Goal: Entertainment & Leisure: Consume media (video, audio)

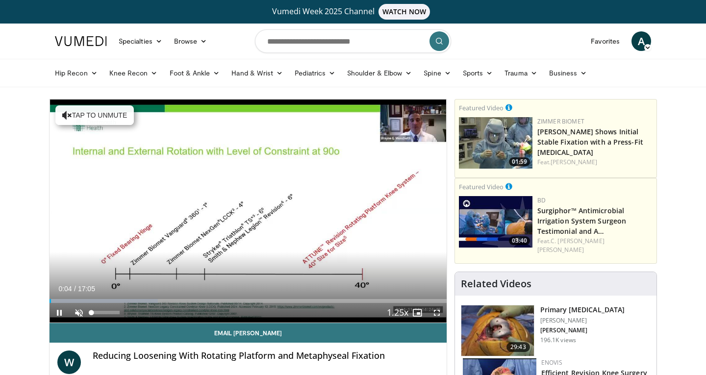
click at [81, 311] on span "Video Player" at bounding box center [79, 313] width 20 height 20
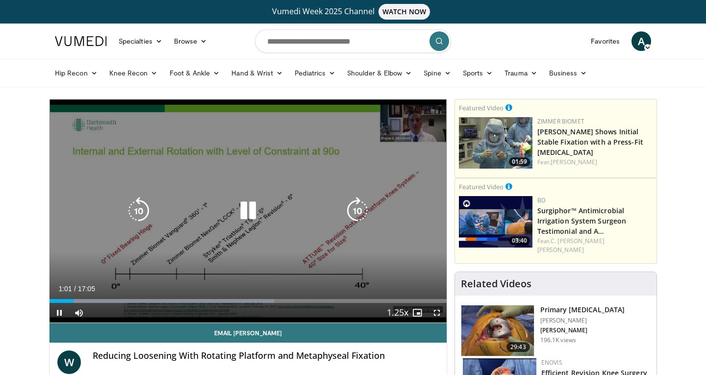
click at [242, 209] on icon "Video Player" at bounding box center [247, 210] width 27 height 27
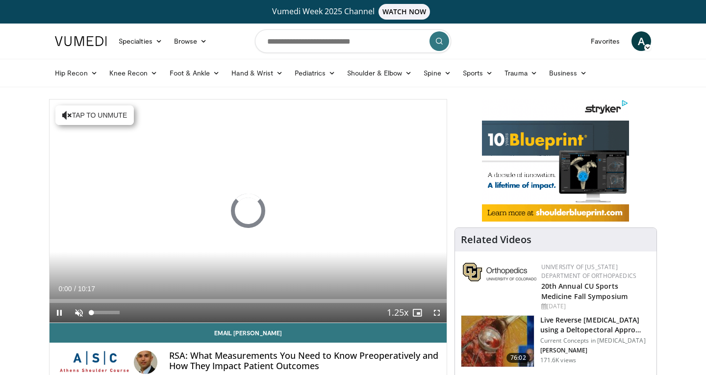
click at [80, 309] on span "Video Player" at bounding box center [79, 313] width 20 height 20
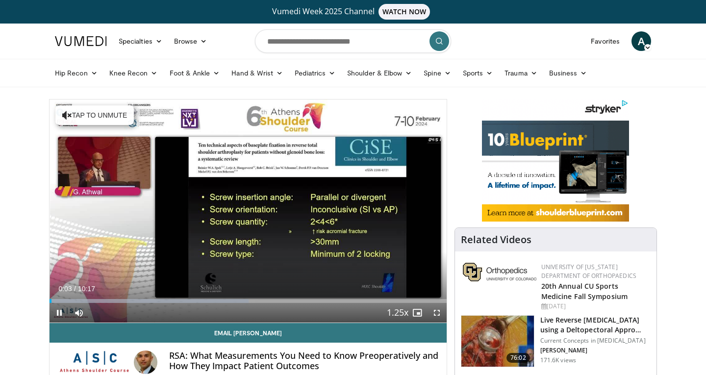
click at [437, 311] on span "Video Player" at bounding box center [437, 313] width 20 height 20
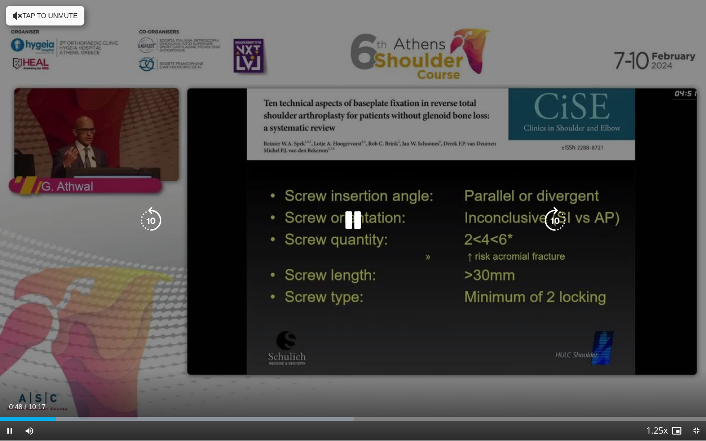
click at [359, 225] on icon "Video Player" at bounding box center [352, 220] width 27 height 27
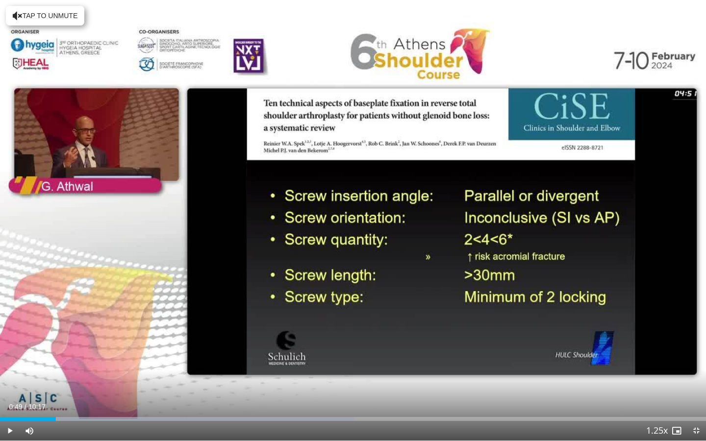
click at [359, 225] on div "10 seconds Tap to unmute" at bounding box center [353, 220] width 706 height 440
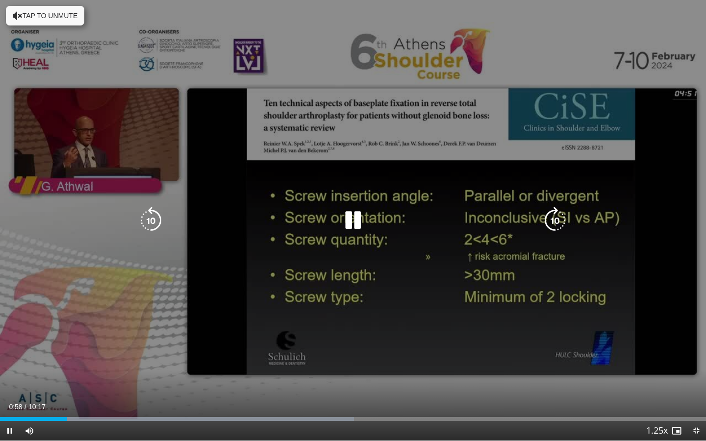
click at [358, 228] on icon "Video Player" at bounding box center [352, 220] width 27 height 27
click at [358, 247] on div "10 seconds Tap to unmute" at bounding box center [353, 220] width 706 height 440
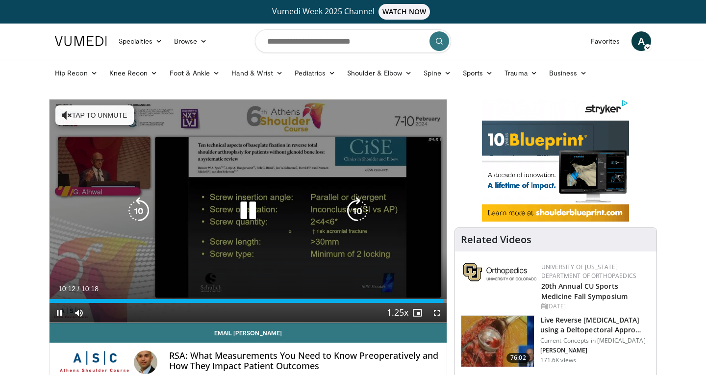
click at [245, 203] on icon "Video Player" at bounding box center [247, 210] width 27 height 27
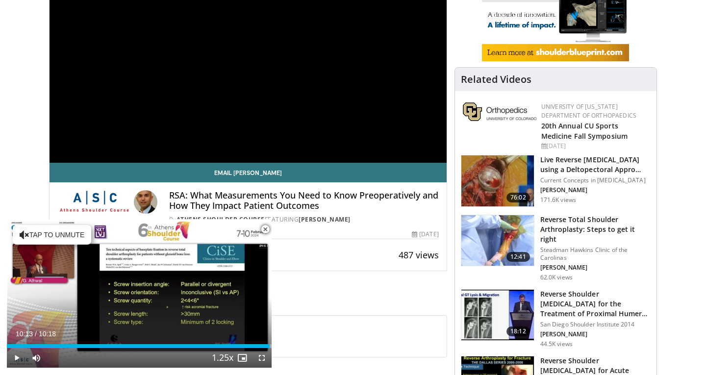
scroll to position [161, 0]
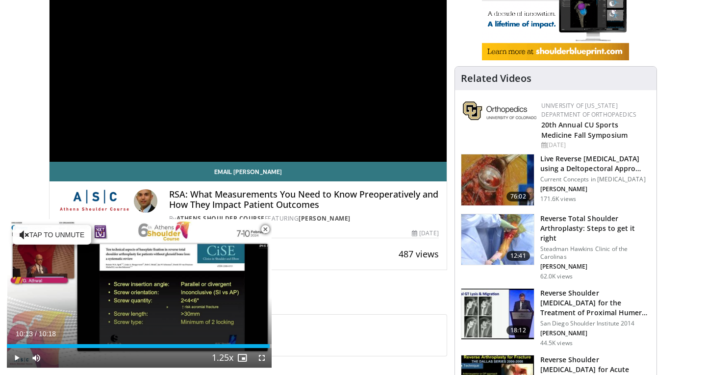
click at [266, 230] on span "Video Player" at bounding box center [265, 230] width 20 height 20
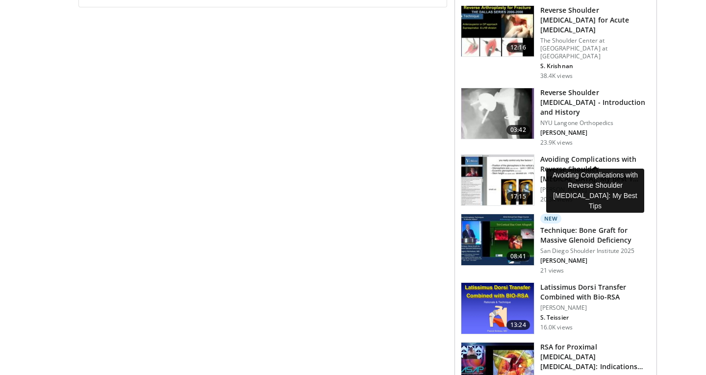
scroll to position [511, 0]
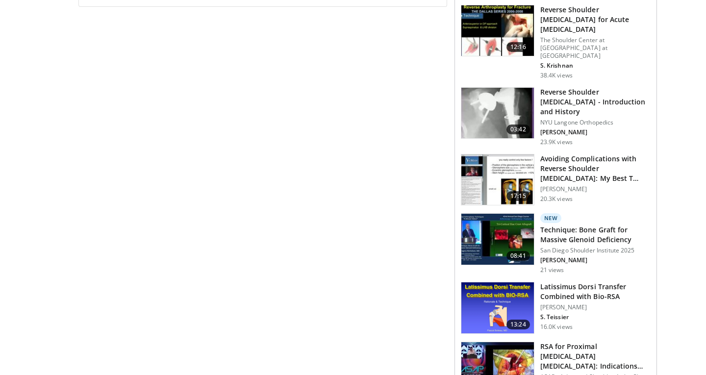
click at [569, 225] on h3 "Technique: Bone Graft for Massive Glenoid Deficiency" at bounding box center [595, 235] width 110 height 20
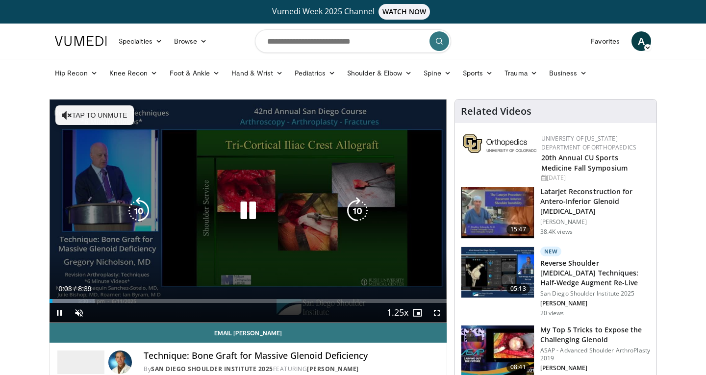
click at [98, 118] on button "Tap to unmute" at bounding box center [94, 115] width 78 height 20
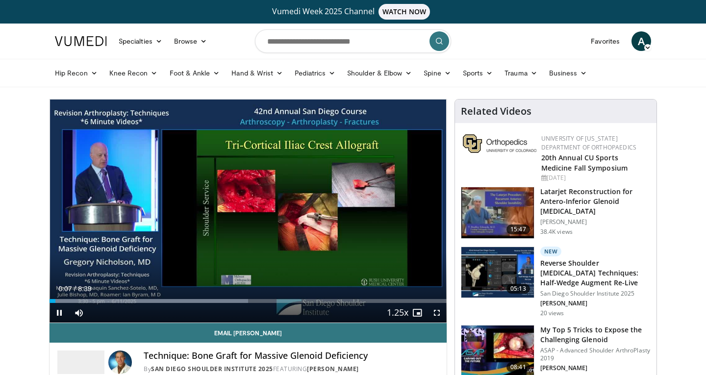
click at [437, 315] on span "Video Player" at bounding box center [437, 313] width 20 height 20
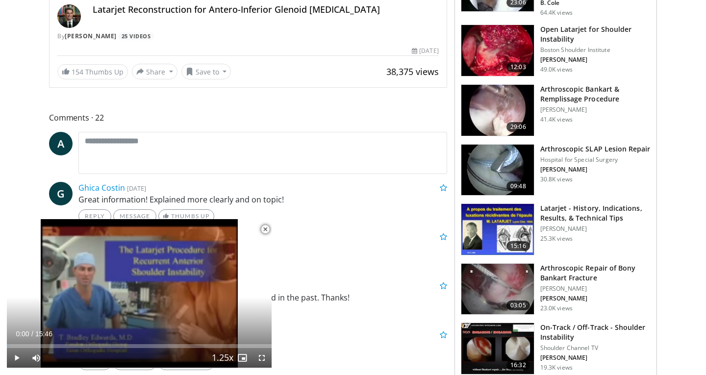
scroll to position [348, 0]
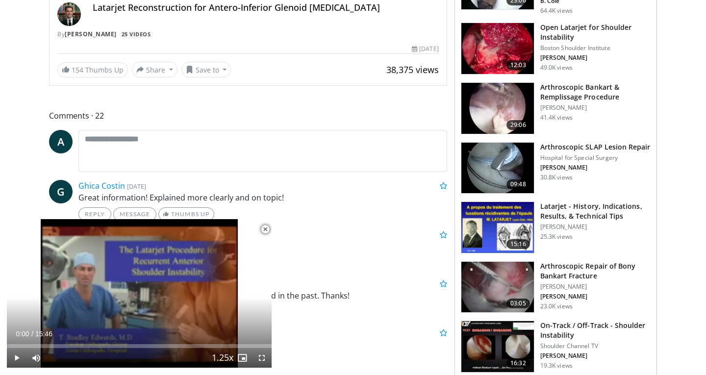
click at [267, 227] on span "Video Player" at bounding box center [265, 230] width 20 height 20
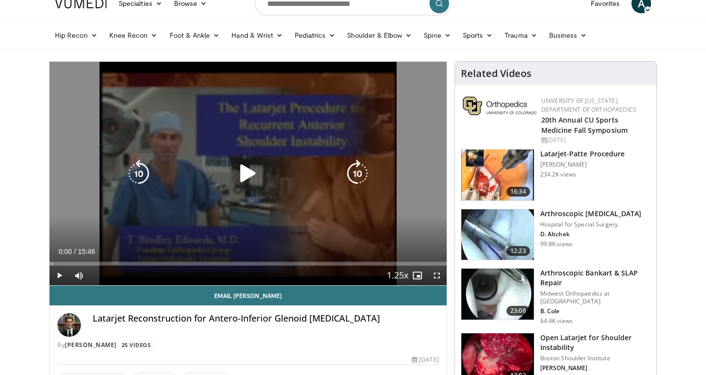
scroll to position [45, 0]
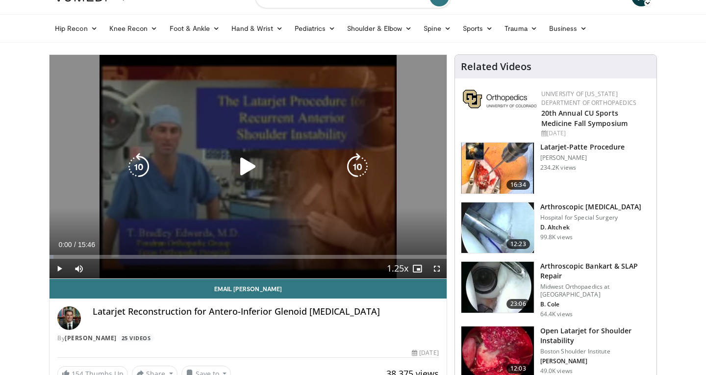
click at [253, 156] on icon "Video Player" at bounding box center [247, 166] width 27 height 27
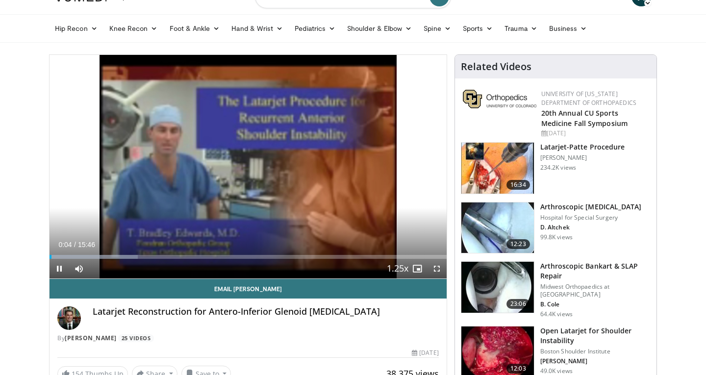
click at [435, 266] on span "Video Player" at bounding box center [437, 269] width 20 height 20
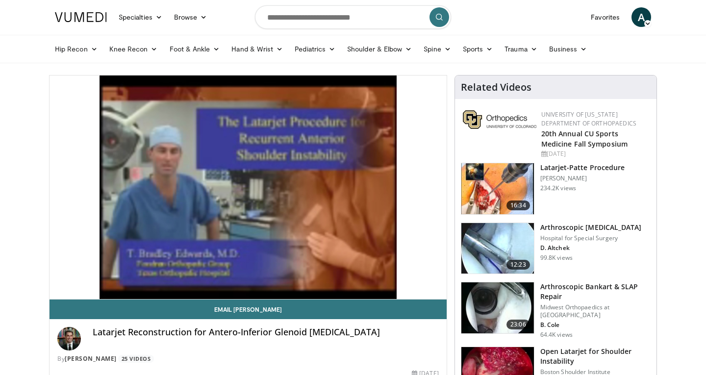
scroll to position [23, 0]
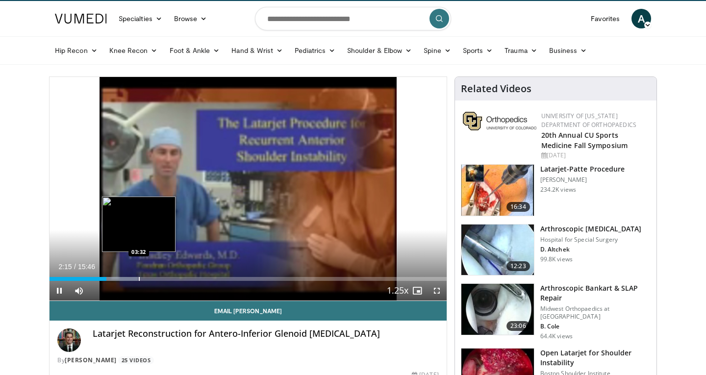
click at [139, 277] on div "Progress Bar" at bounding box center [139, 279] width 1 height 4
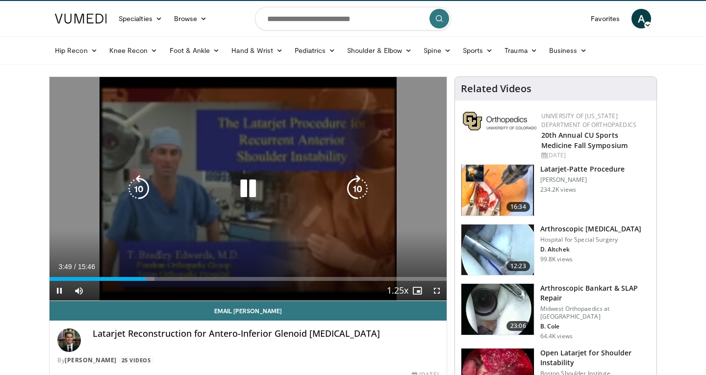
click at [353, 190] on icon "Video Player" at bounding box center [356, 188] width 27 height 27
click at [355, 190] on icon "Video Player" at bounding box center [356, 188] width 27 height 27
click at [238, 188] on icon "Video Player" at bounding box center [247, 188] width 27 height 27
